Goal: Use online tool/utility: Utilize a website feature to perform a specific function

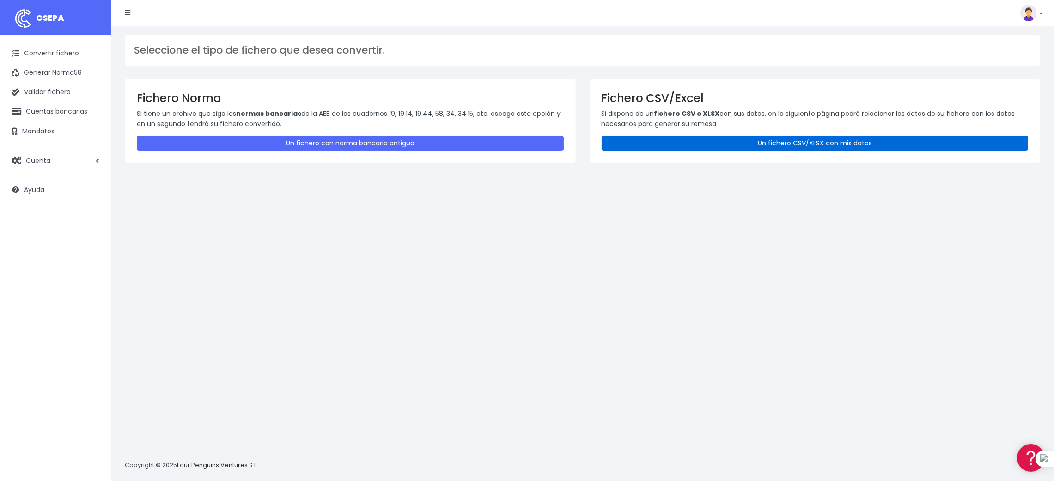
click at [821, 141] on link "Un fichero CSV/XLSX con mis datos" at bounding box center [814, 143] width 427 height 15
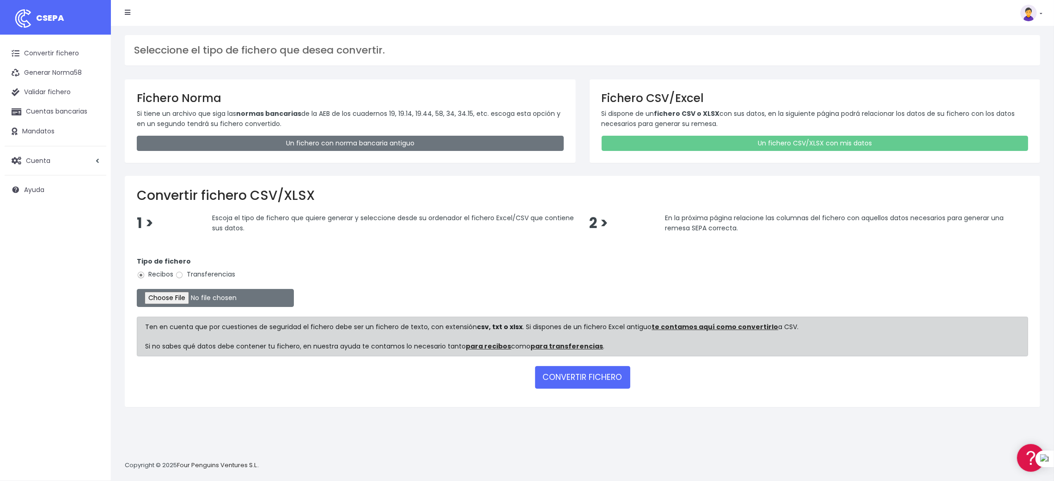
drag, startPoint x: 195, startPoint y: 274, endPoint x: 188, endPoint y: 280, distance: 9.5
click at [194, 274] on label "Transferencias" at bounding box center [205, 275] width 60 height 10
click at [425, 210] on div "Convertir fichero CSV/XLSX 1 > Escoja el tipo de fichero que quiere generar y s…" at bounding box center [582, 291] width 915 height 231
click at [177, 278] on input "Transferencias" at bounding box center [179, 275] width 8 height 8
radio input "true"
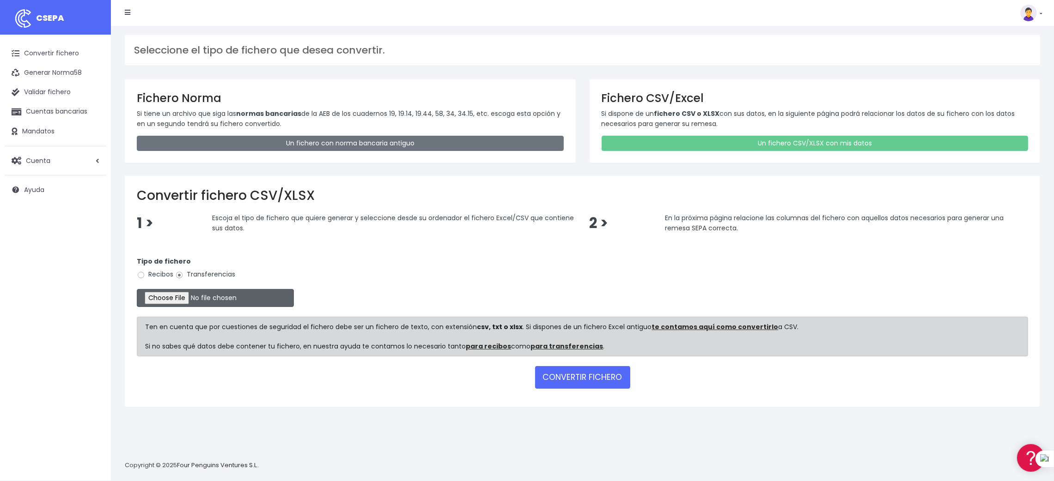
click at [175, 299] on input "file" at bounding box center [215, 298] width 157 height 18
type input "C:\fakepath\SEPA PLANTILLA PROVEEDORES.xlsx"
click at [574, 376] on button "CONVERTIR FICHERO" at bounding box center [582, 377] width 95 height 22
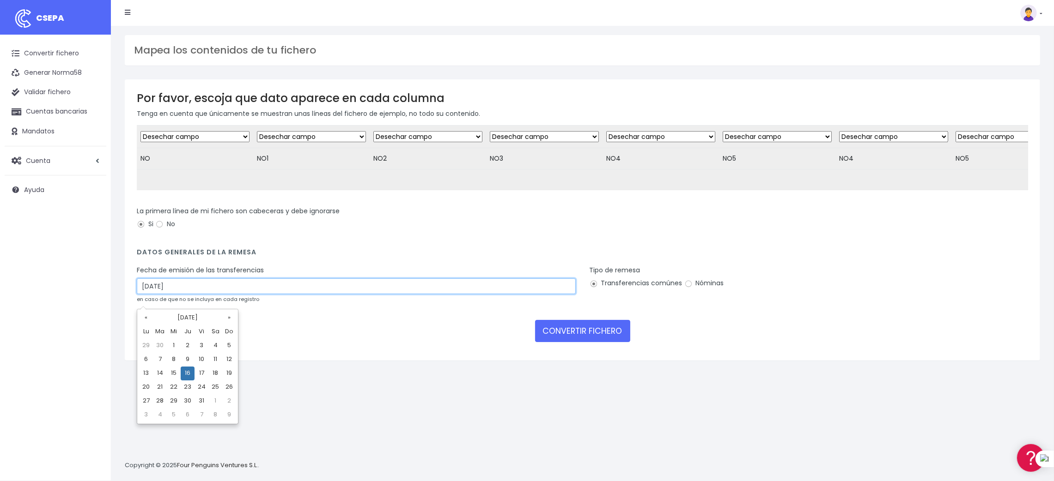
click at [180, 294] on input "16/10/2025" at bounding box center [356, 287] width 439 height 16
click at [159, 372] on td "14" at bounding box center [160, 374] width 14 height 14
type input "14/10/2025"
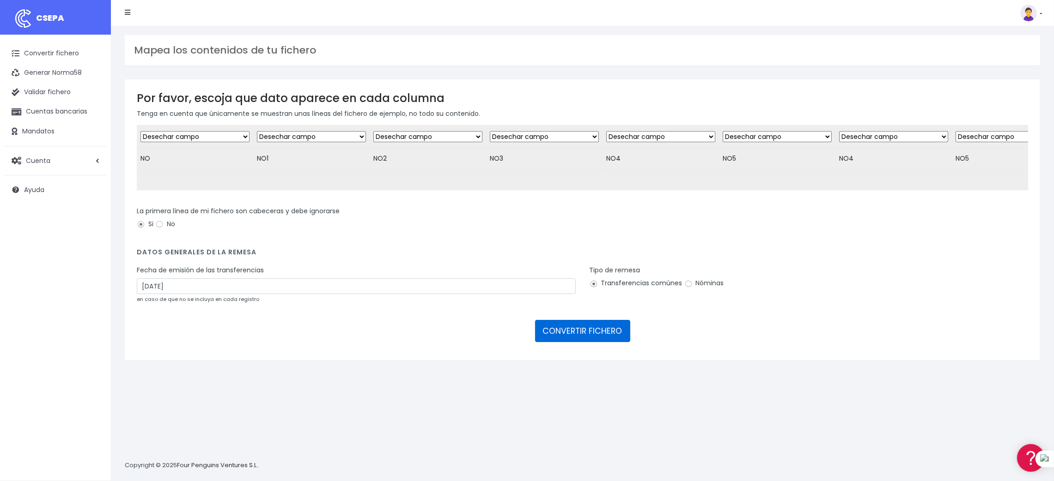
click at [578, 338] on button "CONVERTIR FICHERO" at bounding box center [582, 331] width 95 height 22
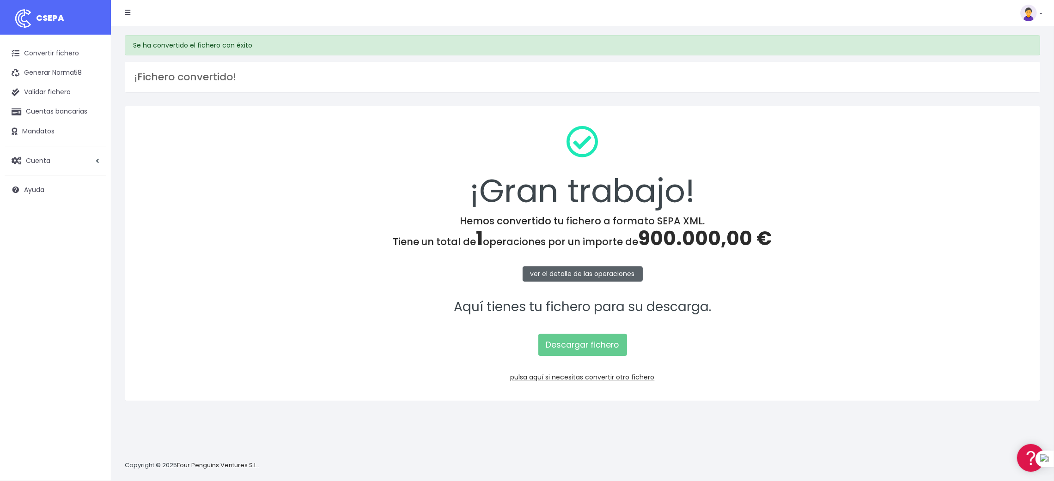
click at [577, 273] on link "ver el detalle de las operaciones" at bounding box center [582, 274] width 120 height 15
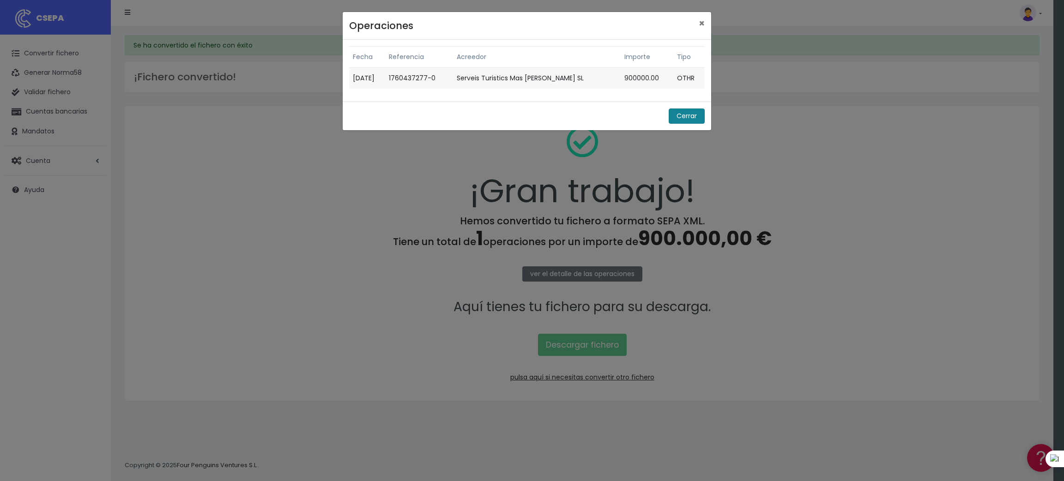
click at [683, 113] on button "Cerrar" at bounding box center [687, 116] width 36 height 15
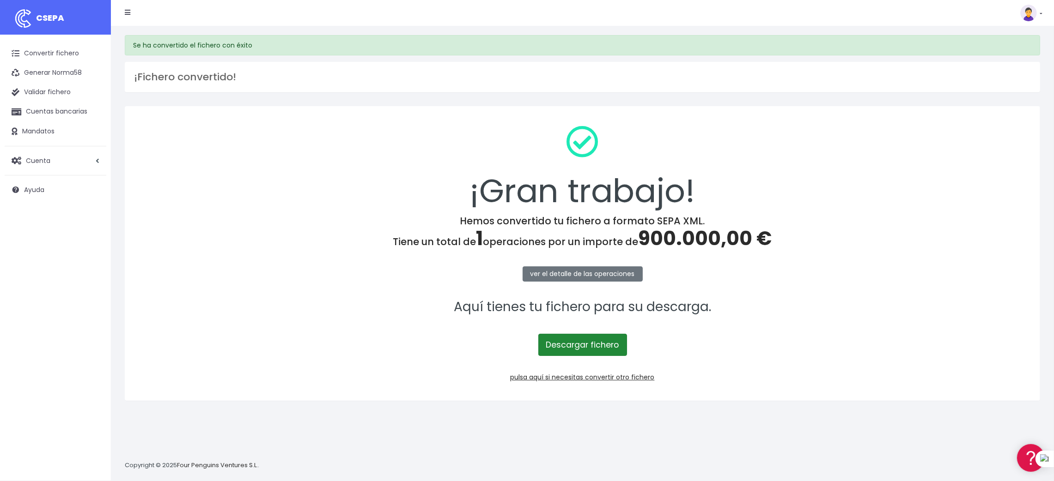
click at [562, 339] on link "Descargar fichero" at bounding box center [582, 345] width 89 height 22
